Goal: Task Accomplishment & Management: Manage account settings

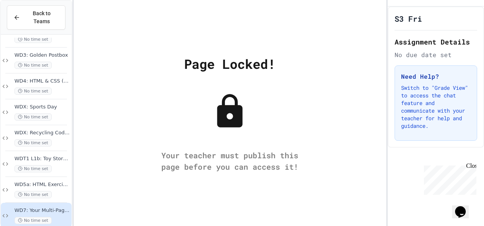
scroll to position [75, 0]
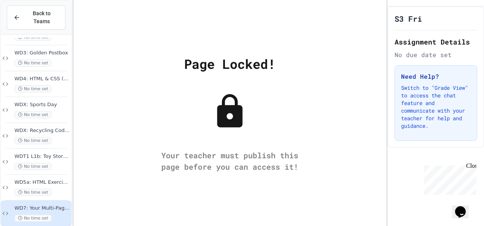
click at [41, 205] on span "WD7: Your Multi-Page Site" at bounding box center [42, 208] width 56 height 6
click at [37, 205] on div "WD7: Your Multi-Page Site No time set" at bounding box center [42, 213] width 56 height 17
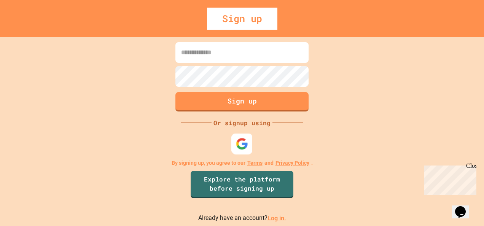
click at [245, 142] on img at bounding box center [242, 144] width 13 height 13
click at [276, 217] on link "Log in." at bounding box center [277, 218] width 19 height 7
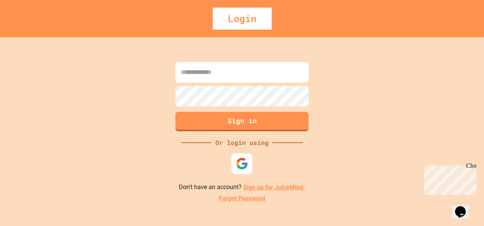
click at [243, 164] on img at bounding box center [242, 164] width 13 height 13
click at [244, 158] on img at bounding box center [242, 164] width 13 height 13
click at [205, 62] on input at bounding box center [241, 72] width 133 height 21
type input "**********"
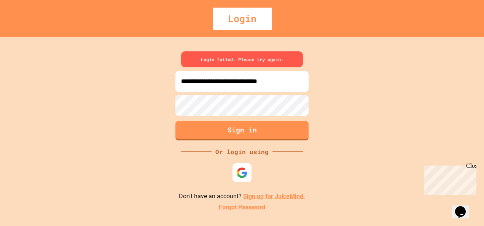
click at [85, 96] on div "**********" at bounding box center [242, 131] width 484 height 189
click at [123, 101] on div "**********" at bounding box center [242, 131] width 484 height 189
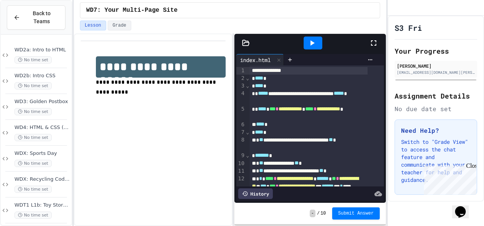
drag, startPoint x: 335, startPoint y: 103, endPoint x: 403, endPoint y: 8, distance: 116.7
click at [394, 8] on div "My Account" at bounding box center [394, 8] width 0 height 0
drag, startPoint x: 345, startPoint y: 8, endPoint x: 346, endPoint y: 13, distance: 4.7
click at [346, 226] on div at bounding box center [242, 226] width 484 height 0
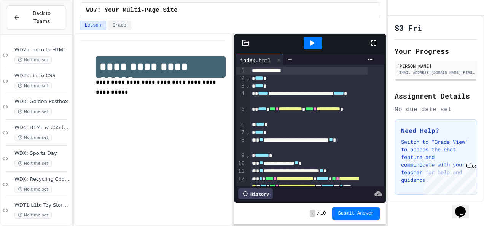
click at [377, 45] on icon at bounding box center [373, 42] width 9 height 9
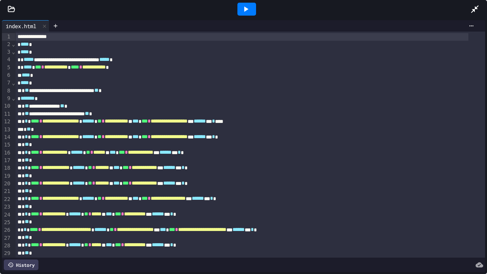
click at [246, 10] on icon at bounding box center [246, 8] width 4 height 5
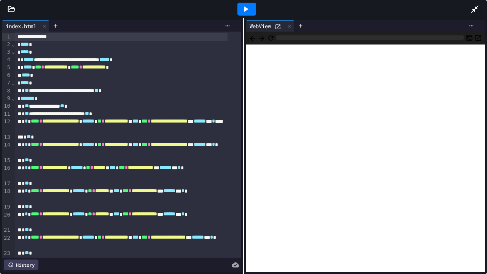
click at [279, 22] on div at bounding box center [280, 26] width 10 height 8
click at [277, 21] on div "WebView" at bounding box center [270, 25] width 49 height 11
click at [276, 27] on icon at bounding box center [278, 27] width 6 height 6
